Goal: Obtain resource: Download file/media

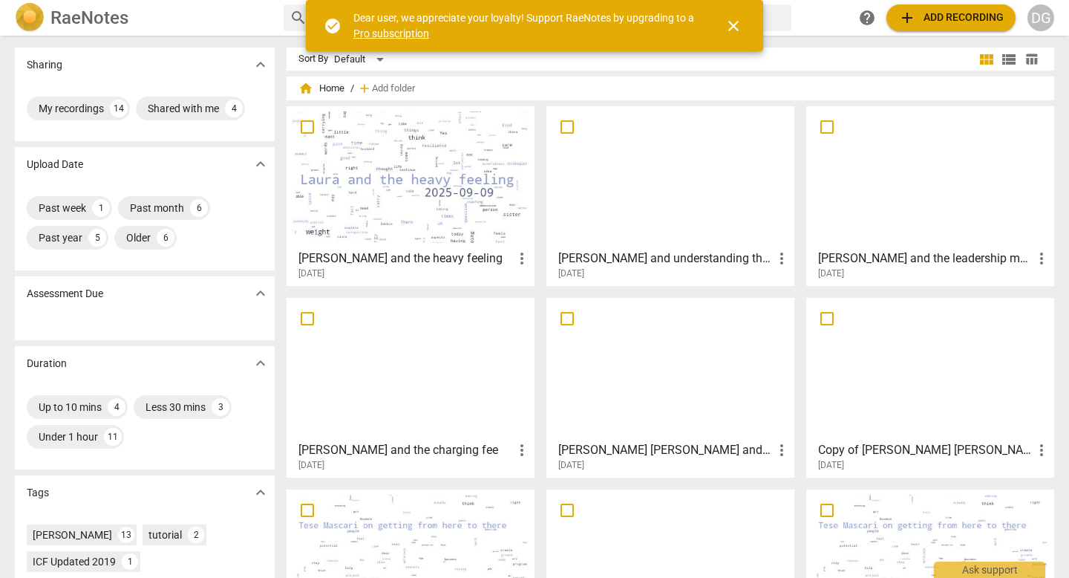
click at [732, 30] on span "close" at bounding box center [734, 26] width 18 height 18
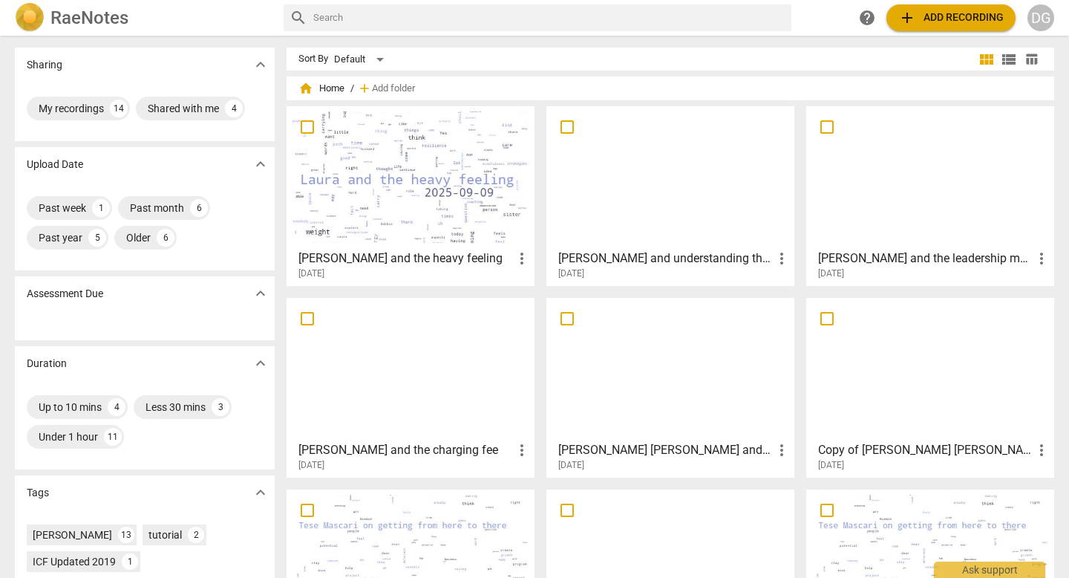
click at [475, 195] on div at bounding box center [411, 176] width 238 height 131
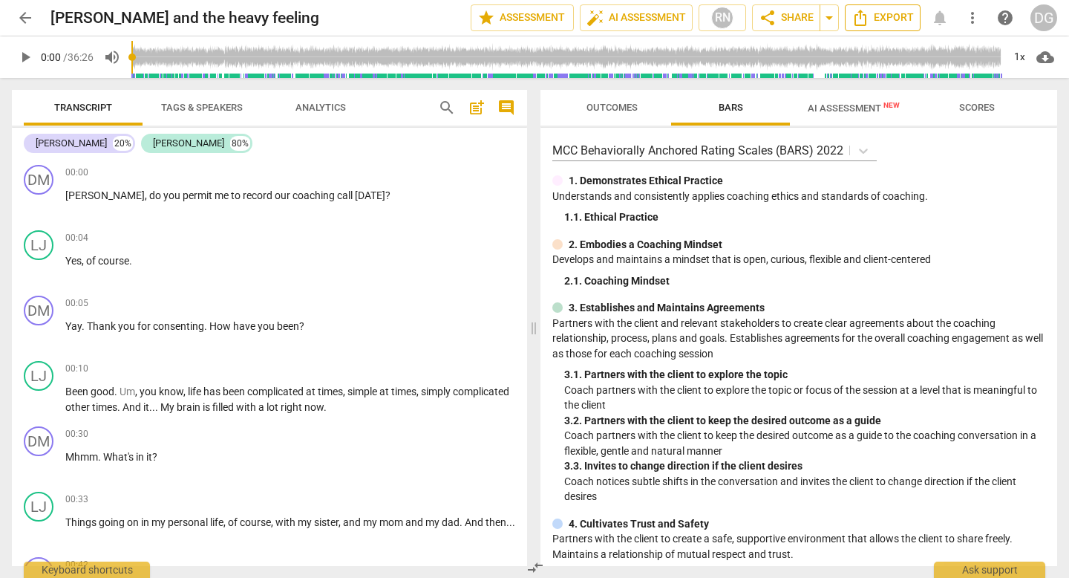
click at [879, 10] on span "Export" at bounding box center [883, 18] width 62 height 18
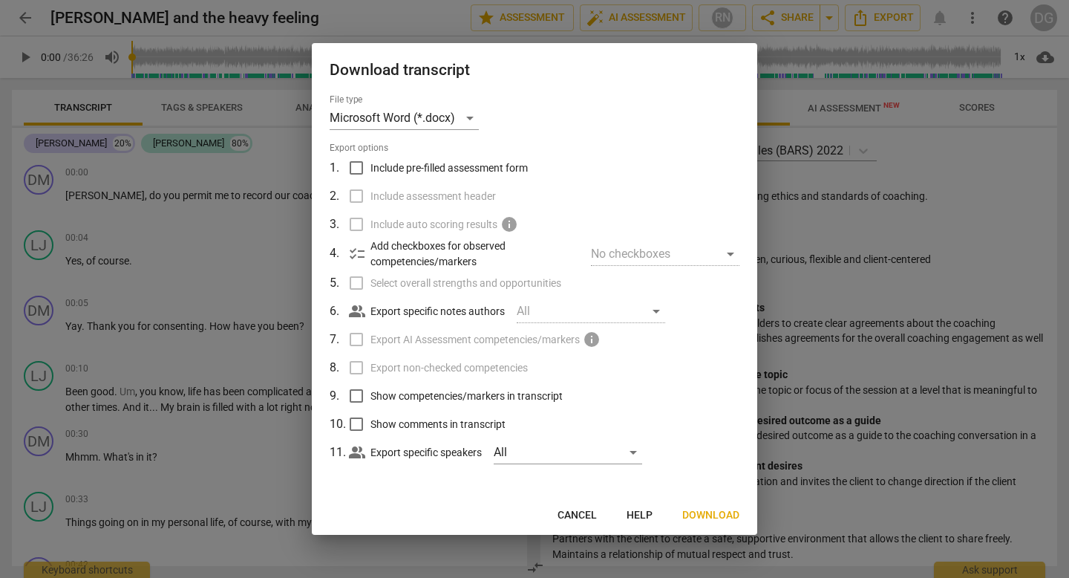
click at [707, 509] on span "Download" at bounding box center [710, 515] width 57 height 15
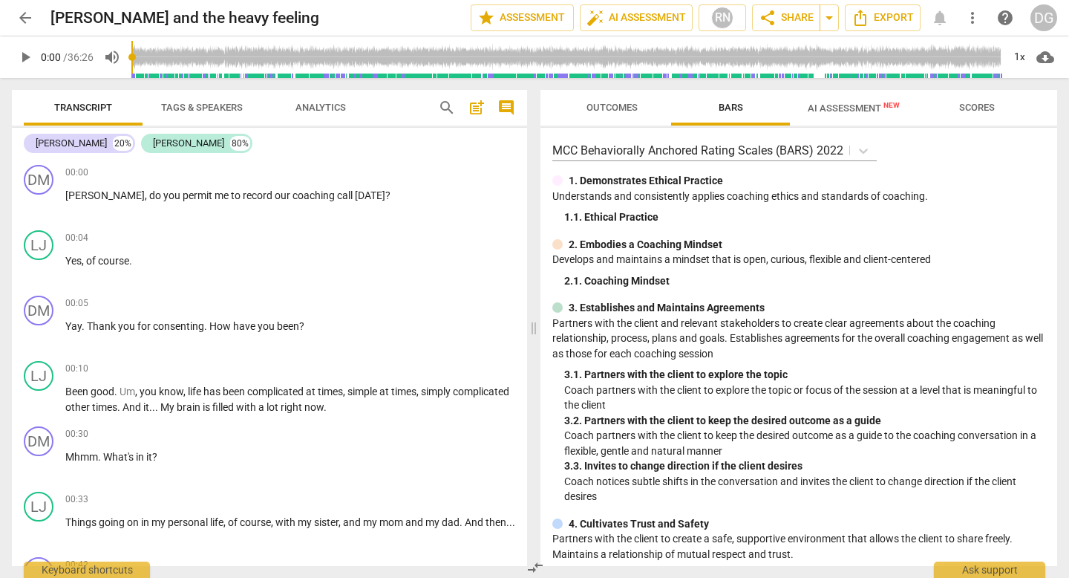
click at [1044, 53] on span "cloud_download" at bounding box center [1046, 57] width 18 height 18
click at [1028, 59] on li "Download audio" at bounding box center [1003, 57] width 110 height 36
click at [24, 19] on span "arrow_back" at bounding box center [25, 18] width 18 height 18
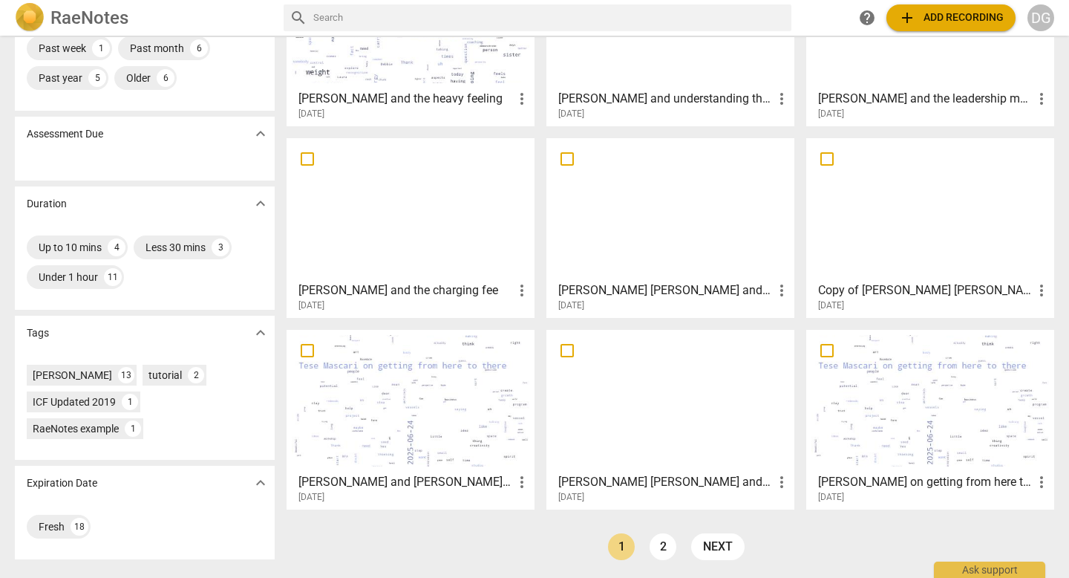
scroll to position [161, 0]
click at [661, 549] on link "2" at bounding box center [663, 545] width 27 height 27
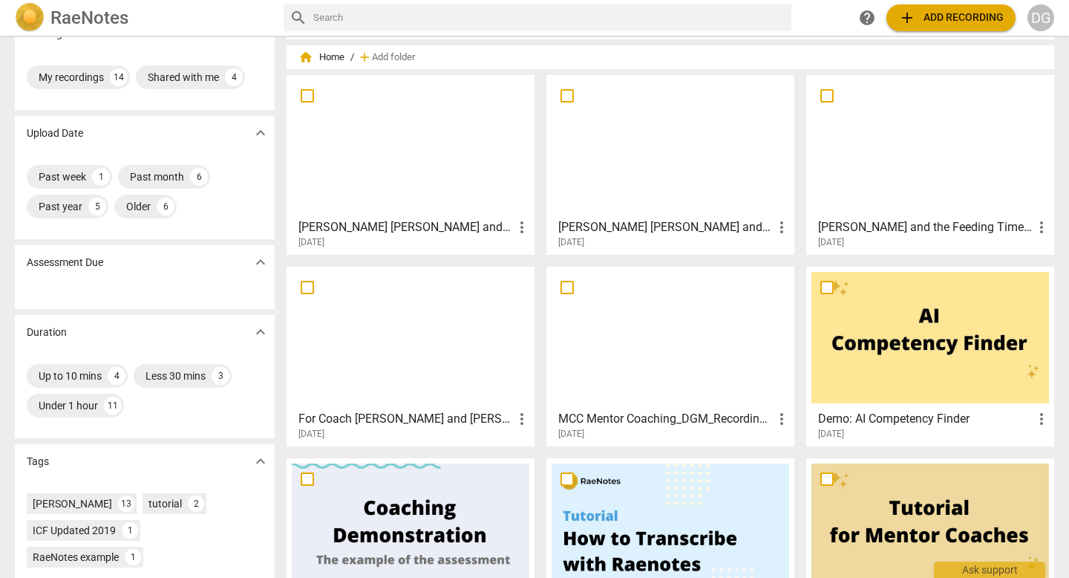
scroll to position [33, 0]
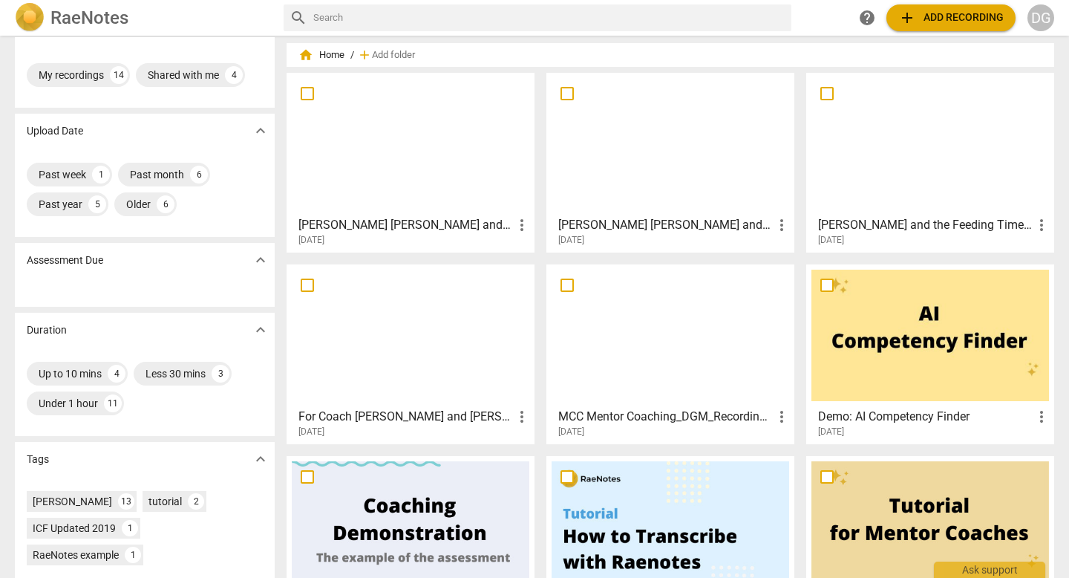
click at [396, 184] on div at bounding box center [411, 143] width 238 height 131
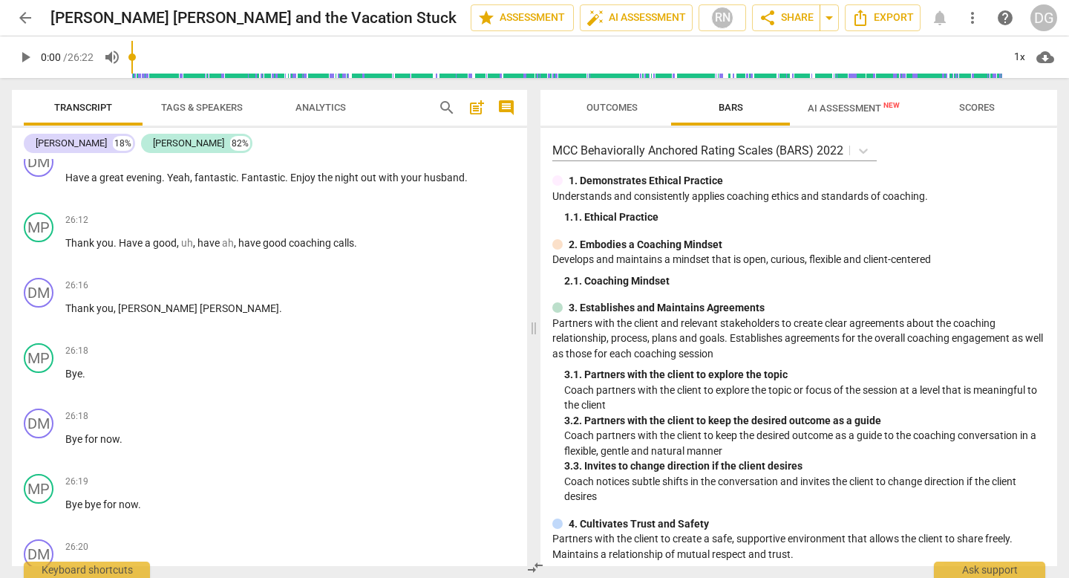
scroll to position [10824, 0]
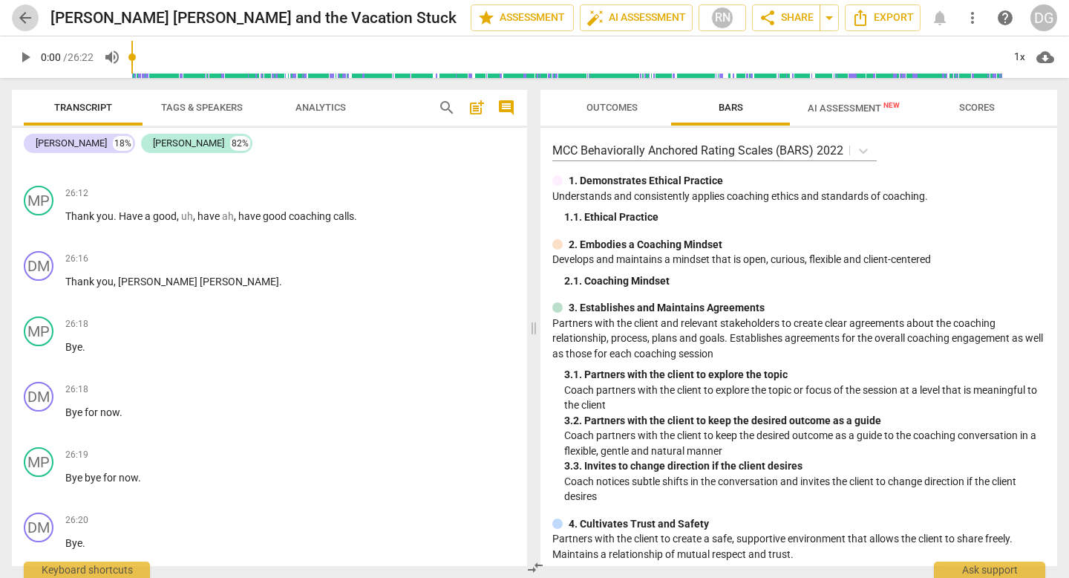
click at [27, 15] on span "arrow_back" at bounding box center [25, 18] width 18 height 18
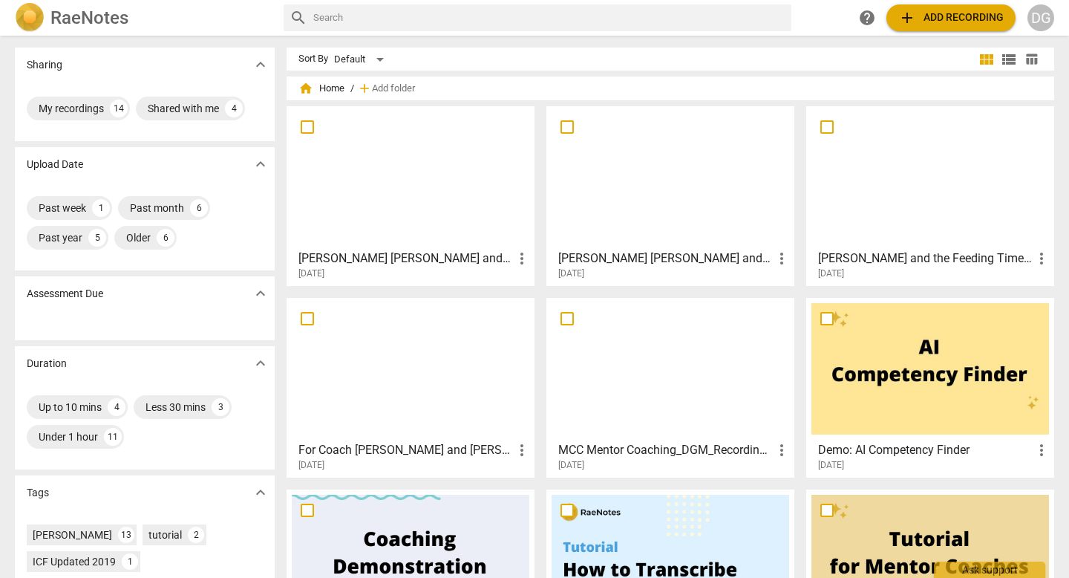
click at [639, 238] on div at bounding box center [671, 176] width 238 height 131
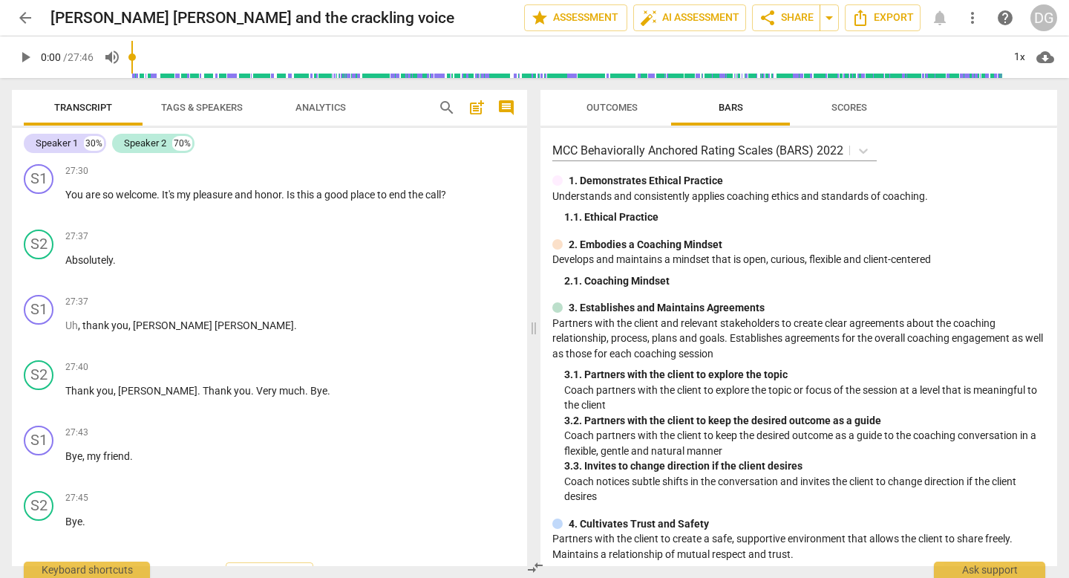
scroll to position [13429, 0]
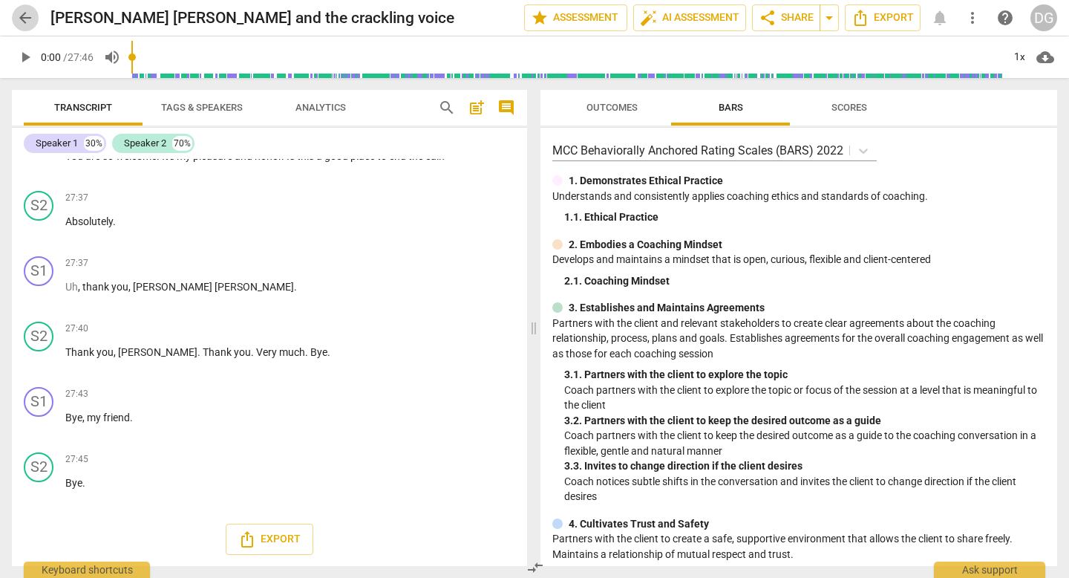
click at [21, 19] on span "arrow_back" at bounding box center [25, 18] width 18 height 18
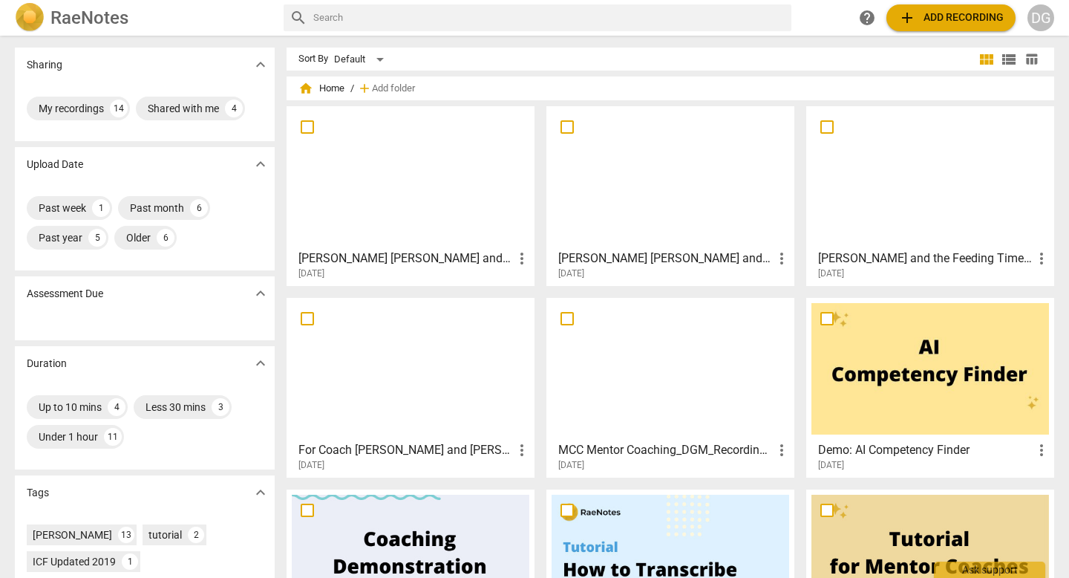
click at [922, 187] on div at bounding box center [931, 176] width 238 height 131
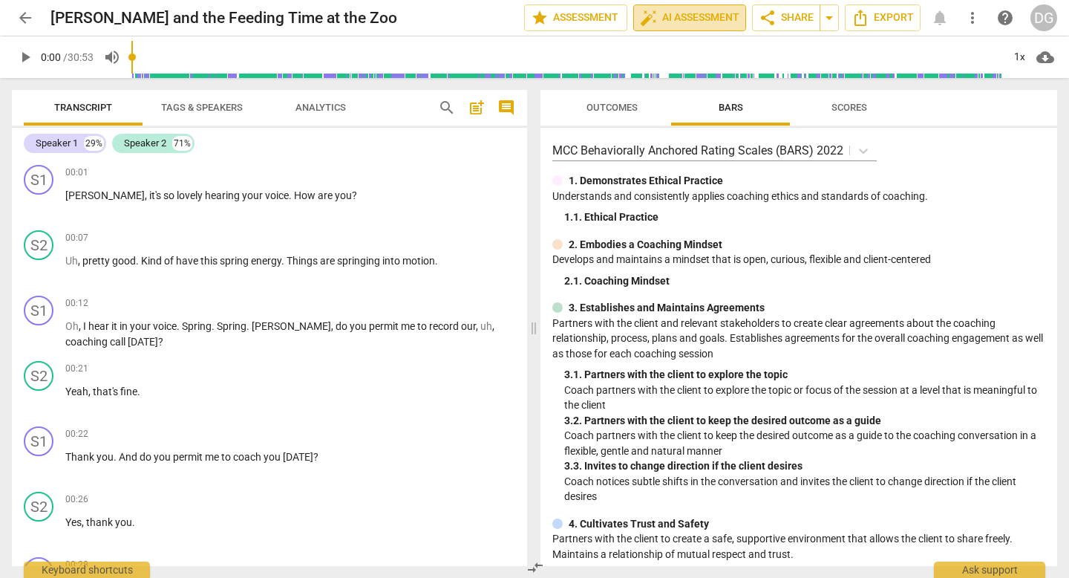
click at [682, 24] on span "auto_fix_high AI Assessment" at bounding box center [690, 18] width 100 height 18
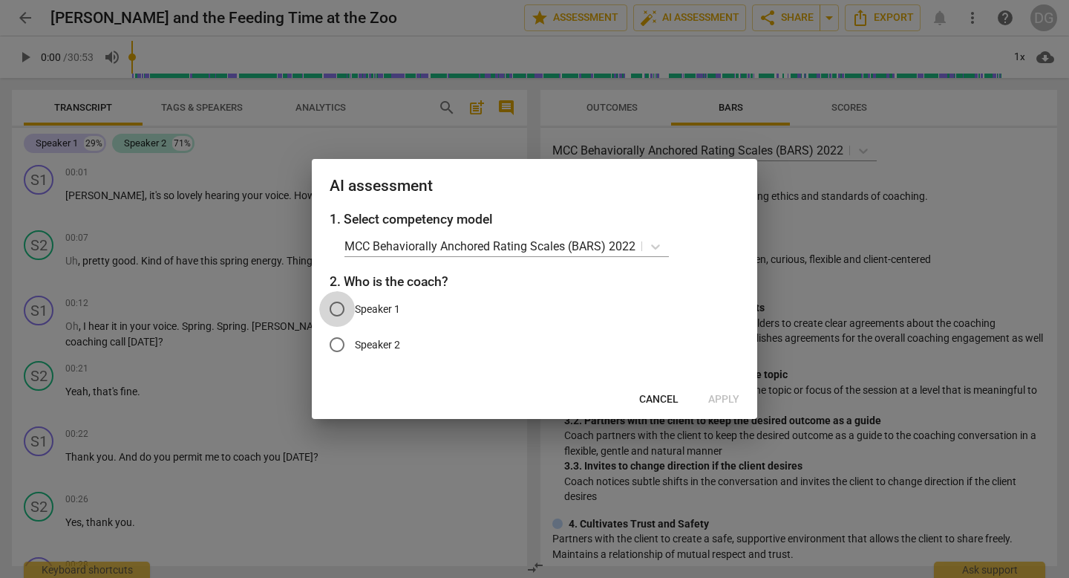
click at [348, 311] on input "Speaker 1" at bounding box center [337, 309] width 36 height 36
radio input "true"
click at [726, 400] on span "Apply" at bounding box center [723, 399] width 31 height 15
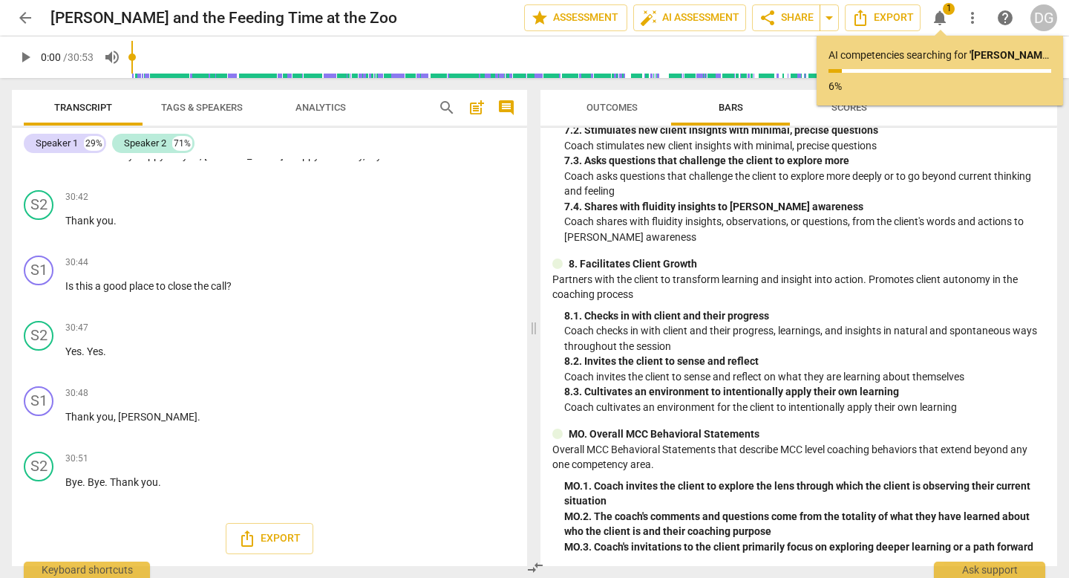
scroll to position [11583, 0]
click at [28, 16] on span "arrow_back" at bounding box center [25, 18] width 18 height 18
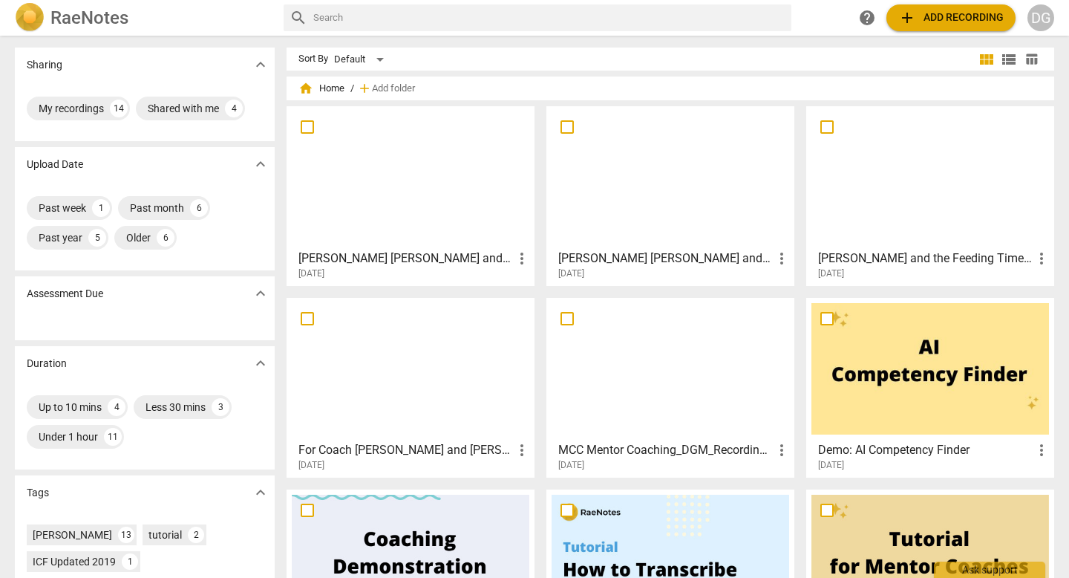
scroll to position [161, 0]
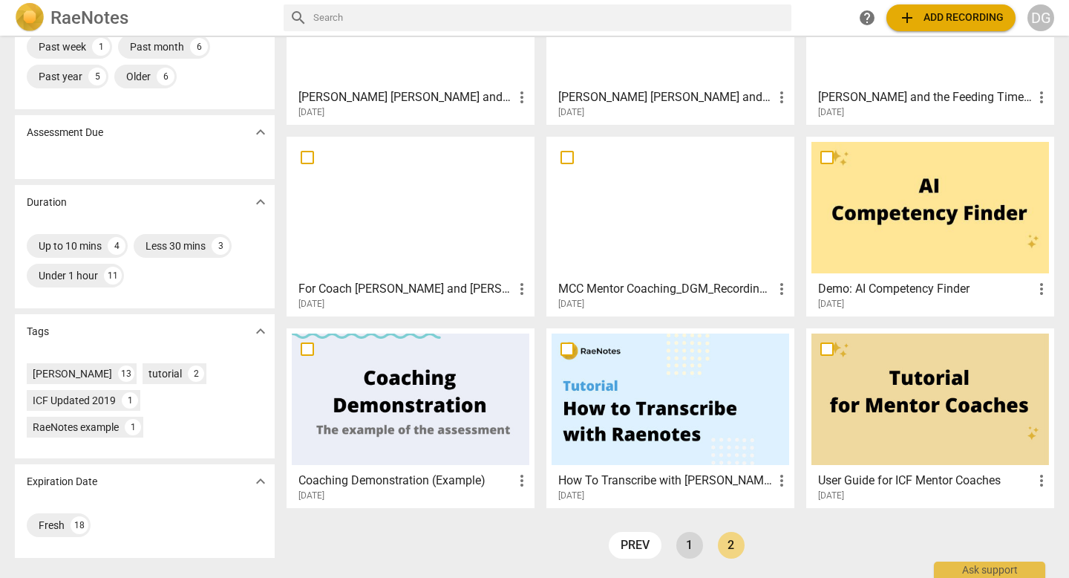
click at [685, 546] on link "1" at bounding box center [690, 545] width 27 height 27
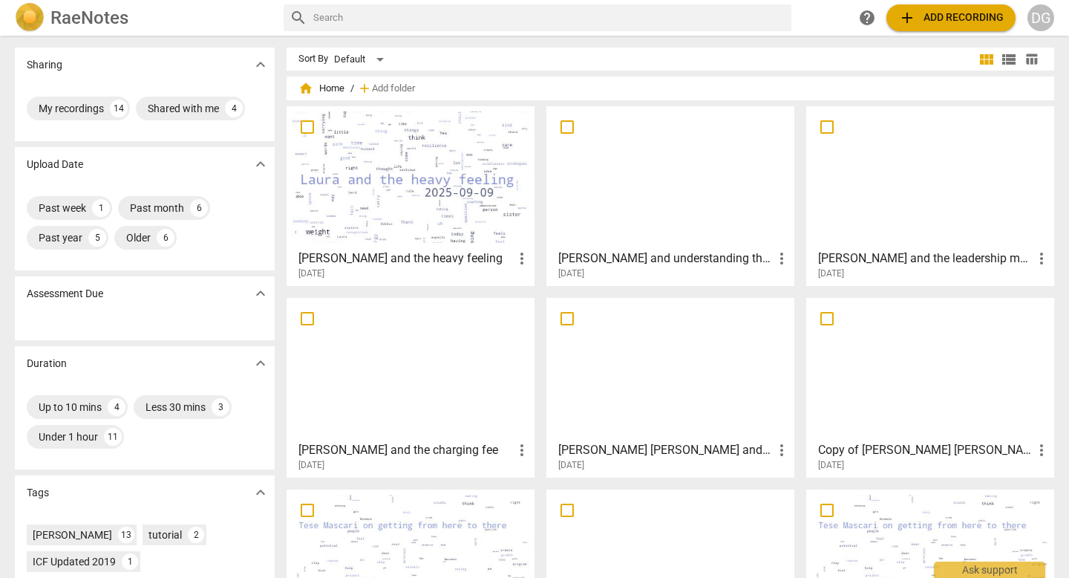
click at [423, 220] on div at bounding box center [411, 176] width 238 height 131
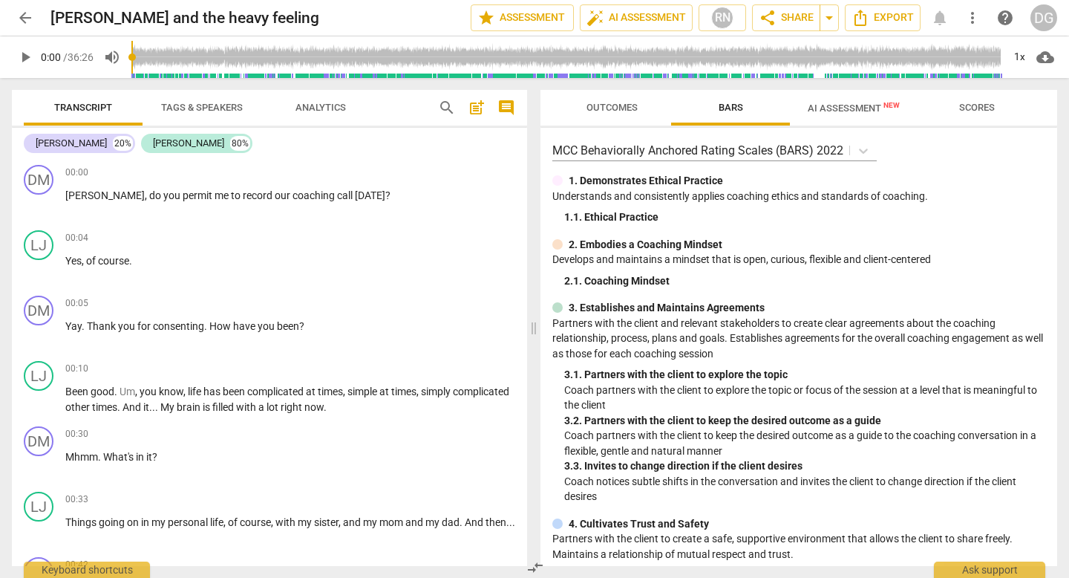
click at [24, 14] on span "arrow_back" at bounding box center [25, 18] width 18 height 18
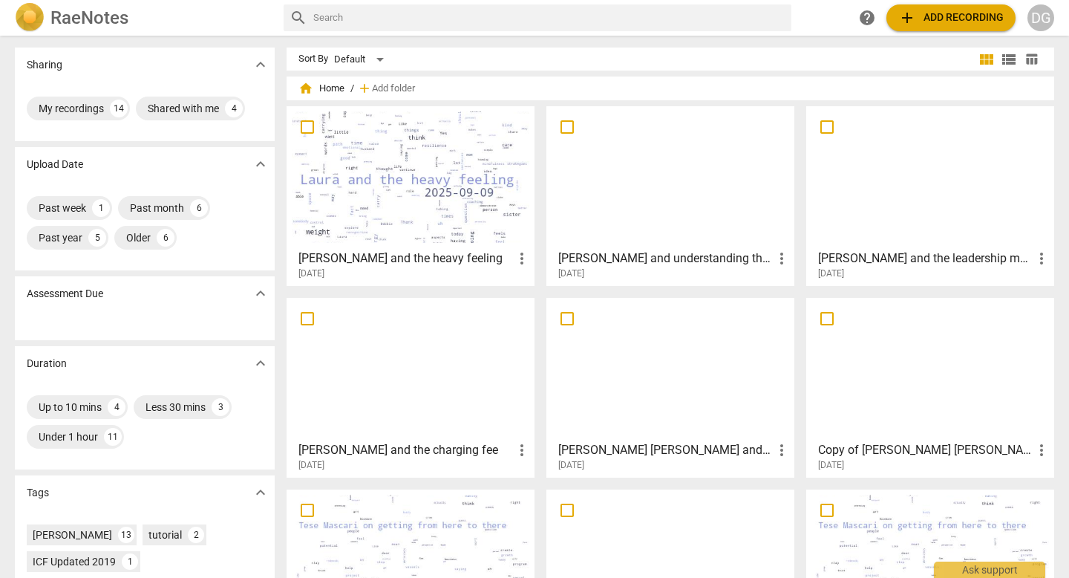
click at [626, 205] on div at bounding box center [671, 176] width 238 height 131
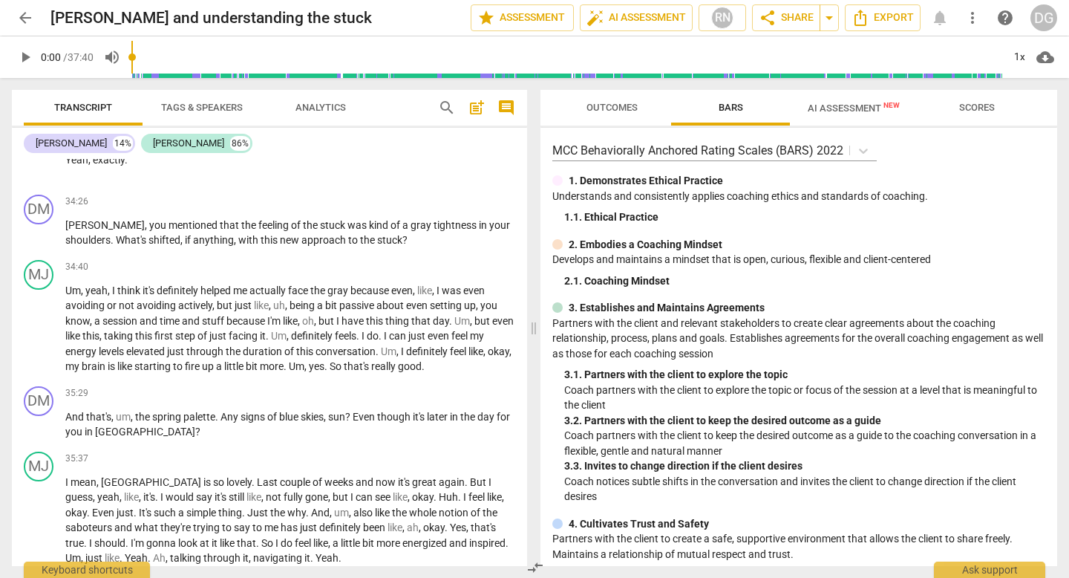
scroll to position [9661, 0]
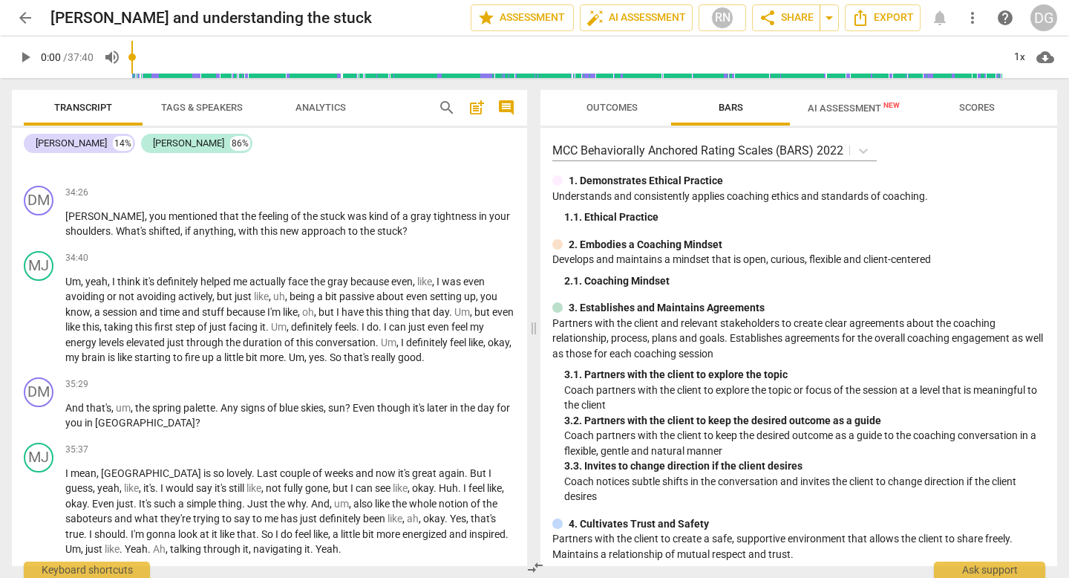
click at [851, 111] on span "AI Assessment New" at bounding box center [854, 107] width 92 height 11
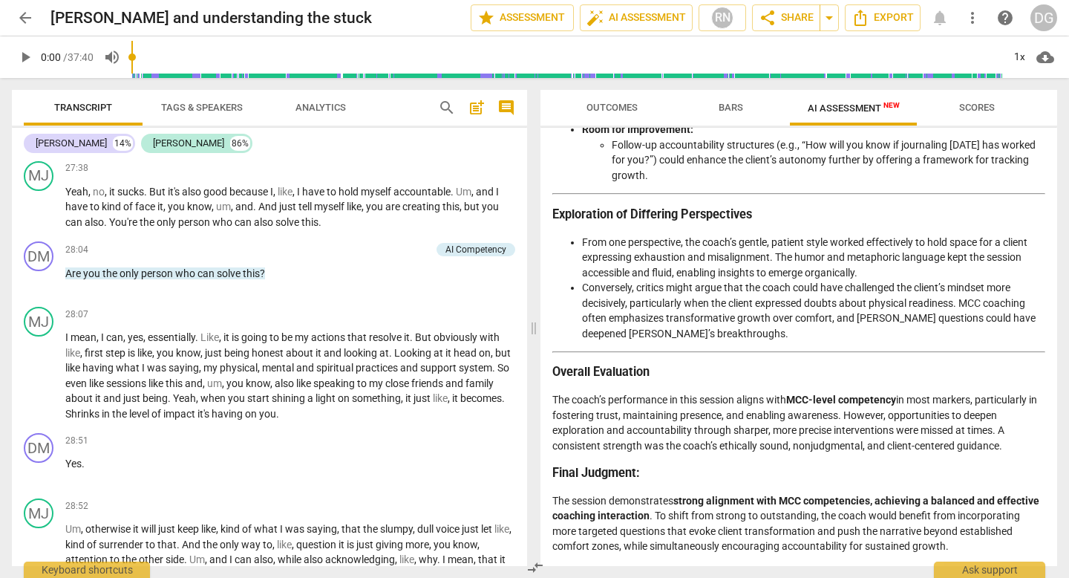
scroll to position [7949, 0]
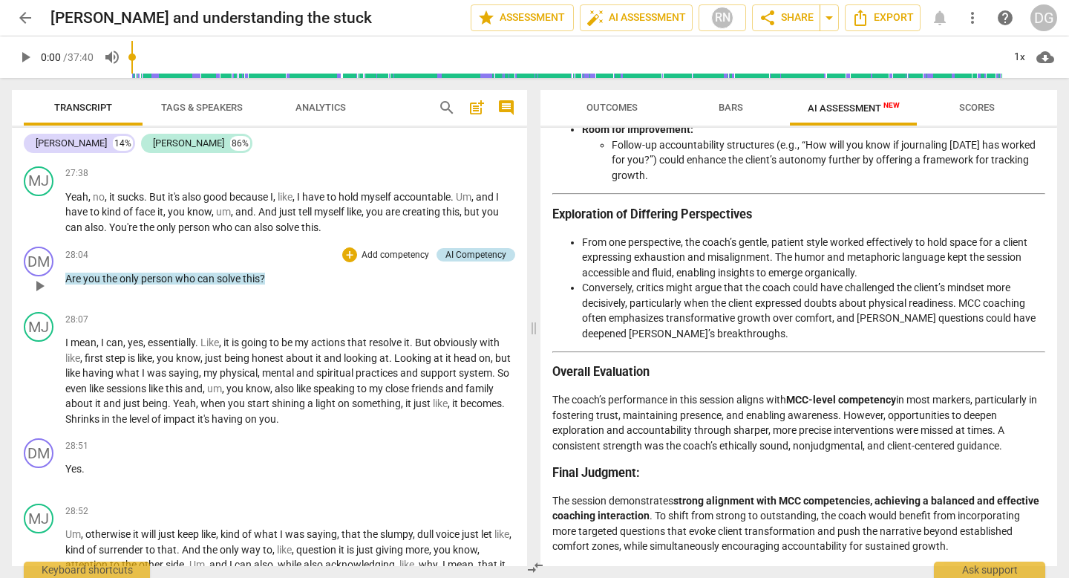
click at [449, 261] on div "AI Competency" at bounding box center [476, 254] width 61 height 13
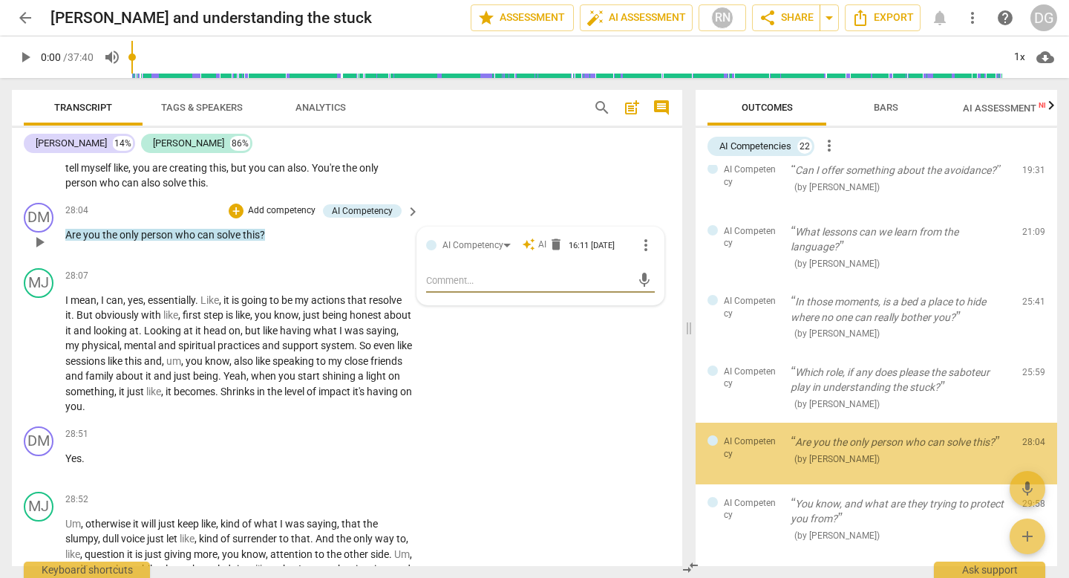
scroll to position [776, 0]
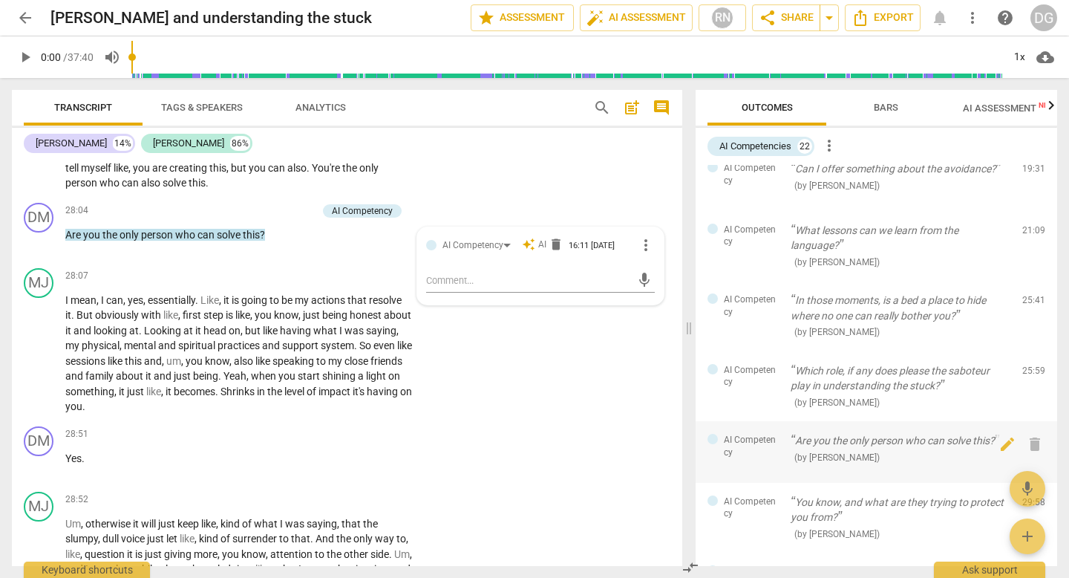
click at [731, 458] on span "AI Competency" at bounding box center [751, 446] width 55 height 25
click at [33, 13] on span "arrow_back" at bounding box center [25, 18] width 18 height 18
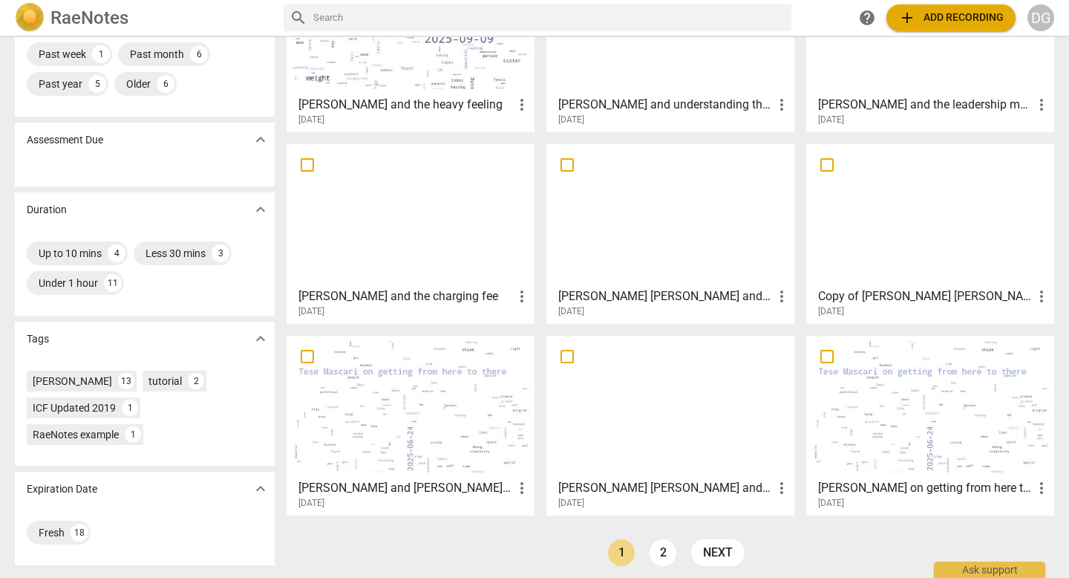
scroll to position [161, 0]
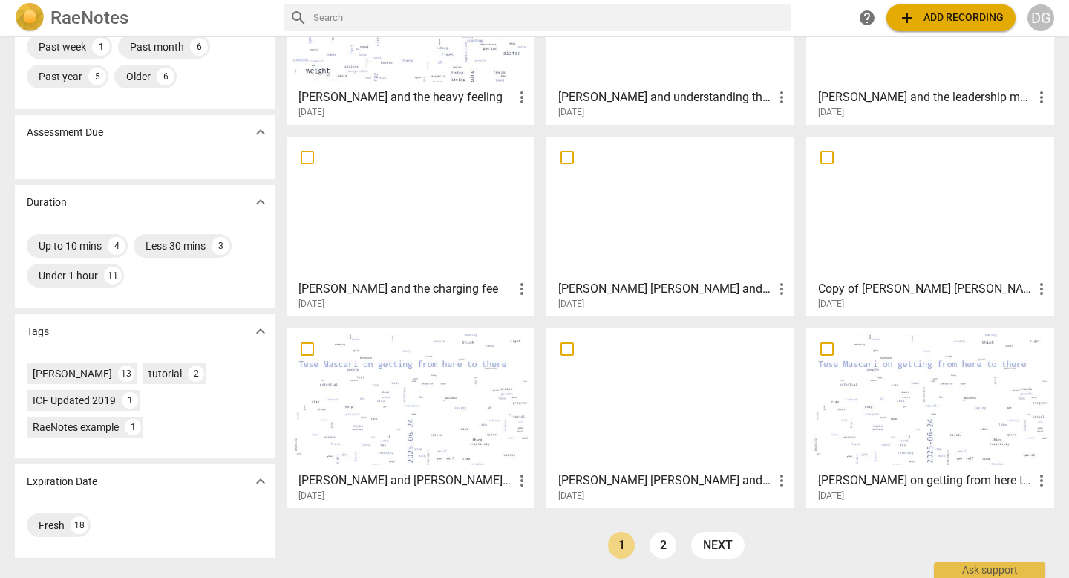
click at [664, 437] on div at bounding box center [671, 398] width 238 height 131
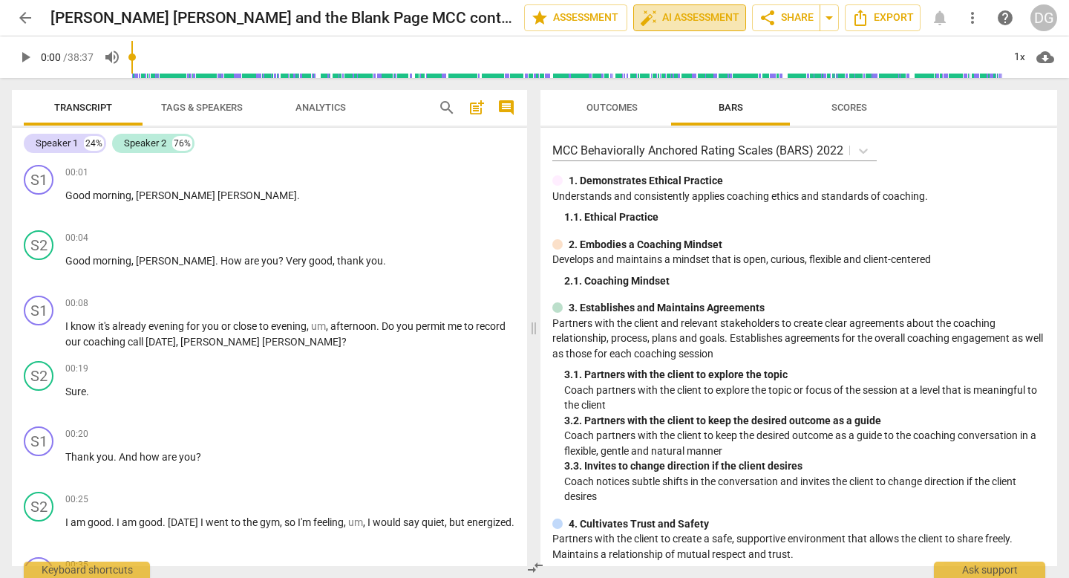
click at [706, 17] on span "auto_fix_high AI Assessment" at bounding box center [690, 18] width 100 height 18
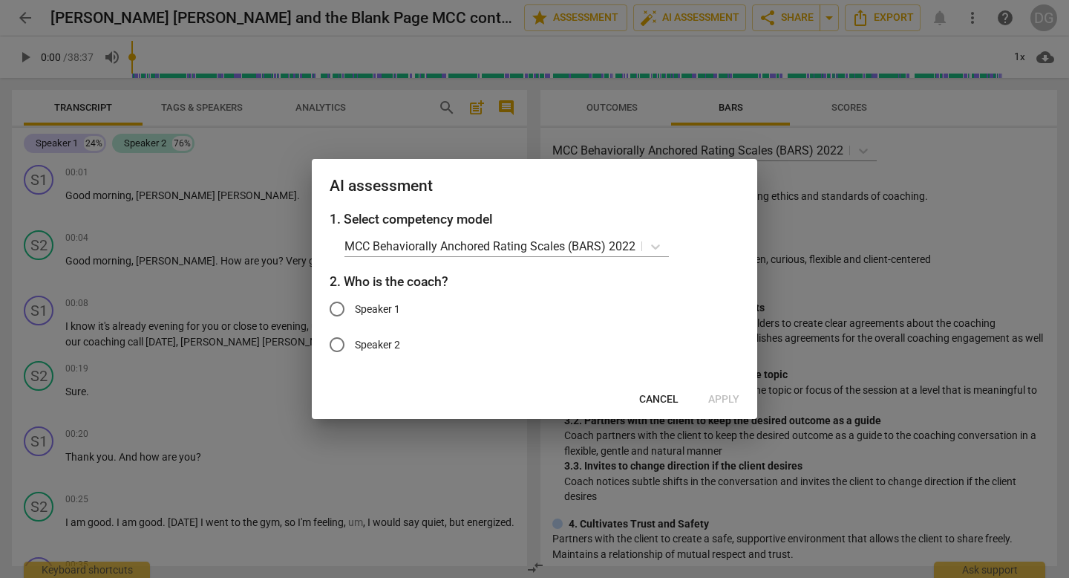
click at [371, 304] on span "Speaker 1" at bounding box center [377, 309] width 45 height 16
click at [355, 304] on input "Speaker 1" at bounding box center [337, 309] width 36 height 36
radio input "true"
click at [725, 404] on span "Apply" at bounding box center [723, 399] width 31 height 15
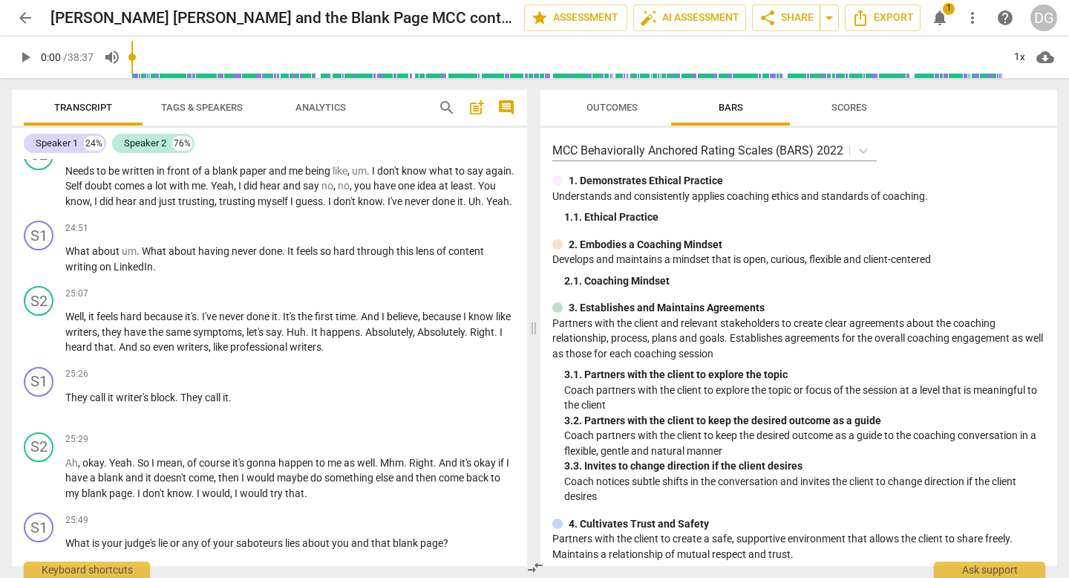
scroll to position [9326, 0]
